Goal: Find specific page/section: Find specific page/section

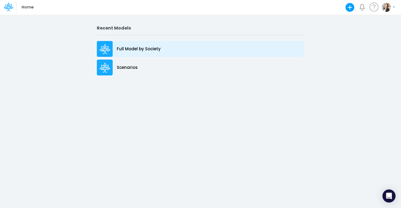
click at [155, 52] on div "Full Model by Society" at bounding box center [201, 49] width 208 height 16
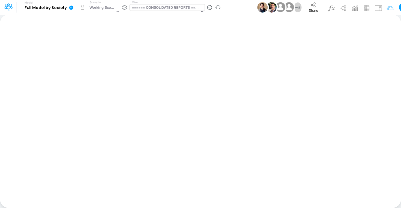
click at [155, 5] on div "====== CONSOLIDATED REPORTS ======" at bounding box center [166, 8] width 68 height 6
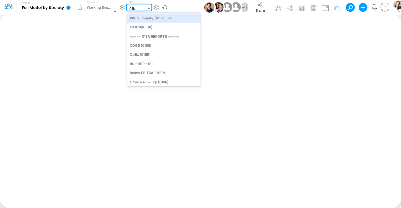
type input "01"
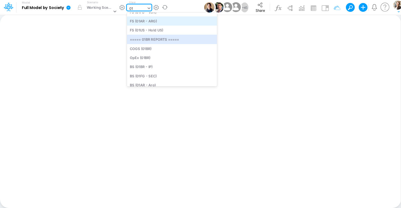
scroll to position [38, 0]
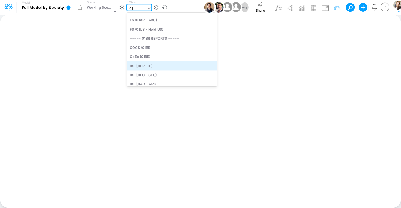
click at [153, 65] on div "BS (01BR - IP)" at bounding box center [172, 65] width 90 height 9
type input "BS (01BR - IP)"
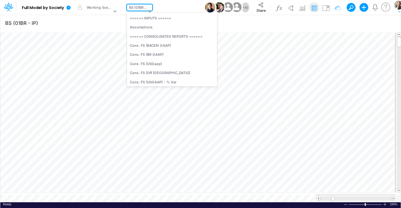
click at [139, 7] on div "BS (01BR - IP)" at bounding box center [138, 8] width 18 height 6
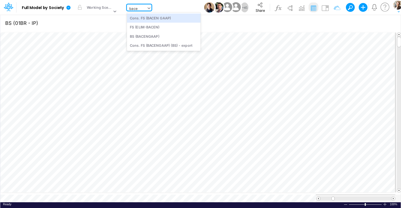
type input "bacen"
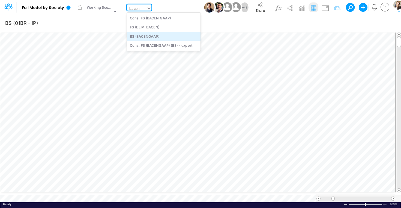
click at [142, 35] on div "BS (BACENGAAP)" at bounding box center [164, 36] width 74 height 9
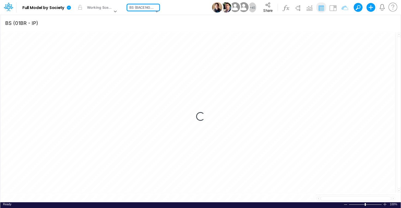
type input "BS (USGAAP) - Detailed"
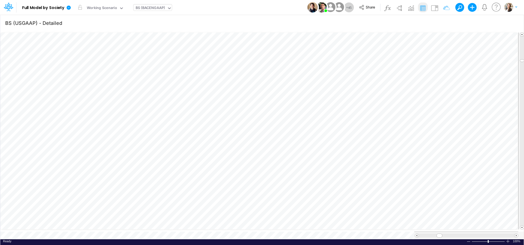
click at [143, 10] on div "BS (BACENGAAP)" at bounding box center [150, 8] width 29 height 6
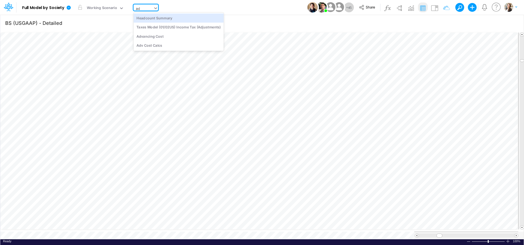
type input "adv"
click at [150, 18] on div "Advancing Cost" at bounding box center [170, 17] width 74 height 9
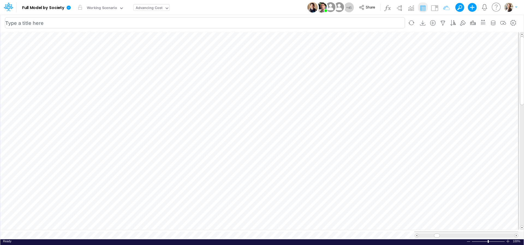
scroll to position [2, 4]
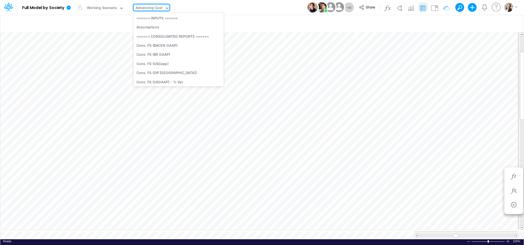
click at [154, 7] on div "Advancing Cost" at bounding box center [149, 8] width 27 height 6
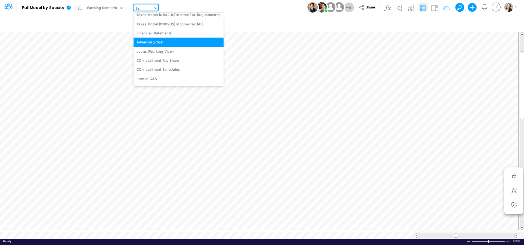
scroll to position [0, 0]
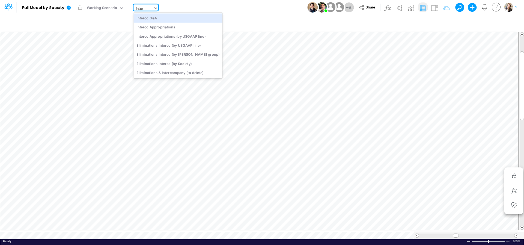
type input "interc"
click at [156, 17] on div "Interco G&A" at bounding box center [177, 17] width 89 height 9
type input "Intercos G&A"
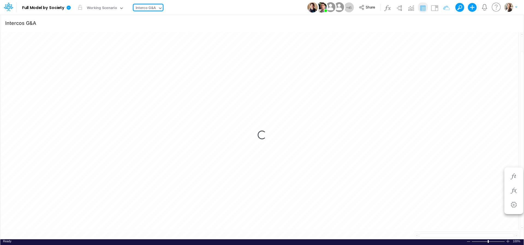
click at [150, 8] on div "Interco G&A" at bounding box center [146, 8] width 20 height 6
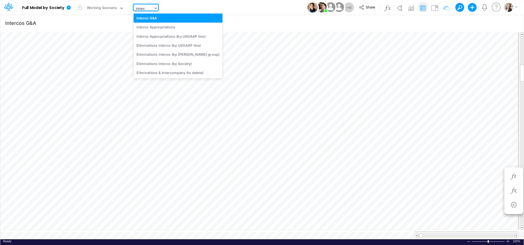
type input "interco"
click at [155, 28] on div "Interco Appropriations" at bounding box center [177, 27] width 89 height 9
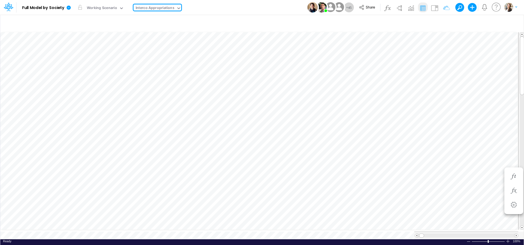
type input "Intercos G&A"
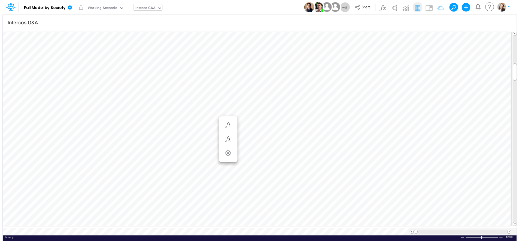
scroll to position [2, 10]
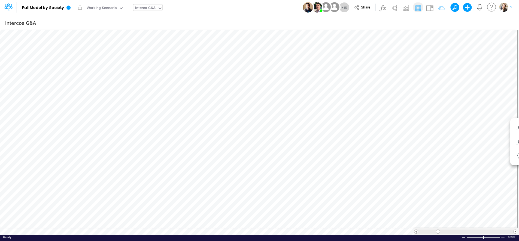
scroll to position [2, 18]
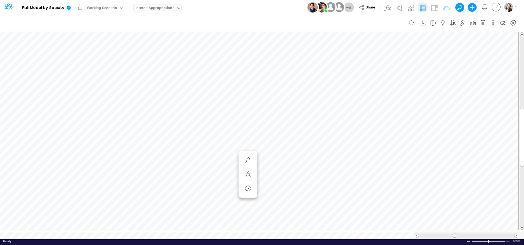
scroll to position [2, 1]
click at [155, 8] on div "Interco Appropriations" at bounding box center [155, 8] width 39 height 6
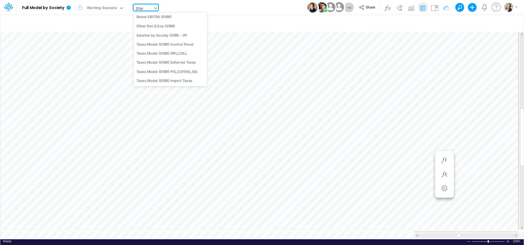
scroll to position [62, 0]
type input "0"
type input "usg"
click at [167, 18] on div "FS (USGAAP)" at bounding box center [172, 17] width 79 height 9
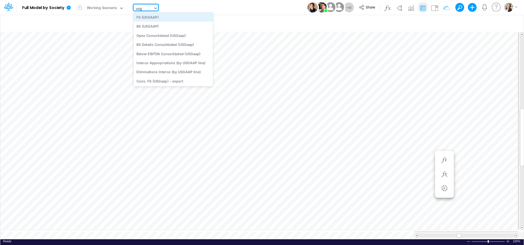
type input "Financial Statements - Consolidated"
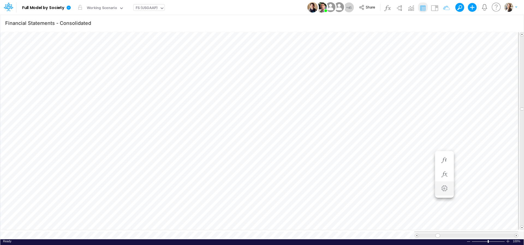
scroll to position [2, 18]
